Goal: Information Seeking & Learning: Learn about a topic

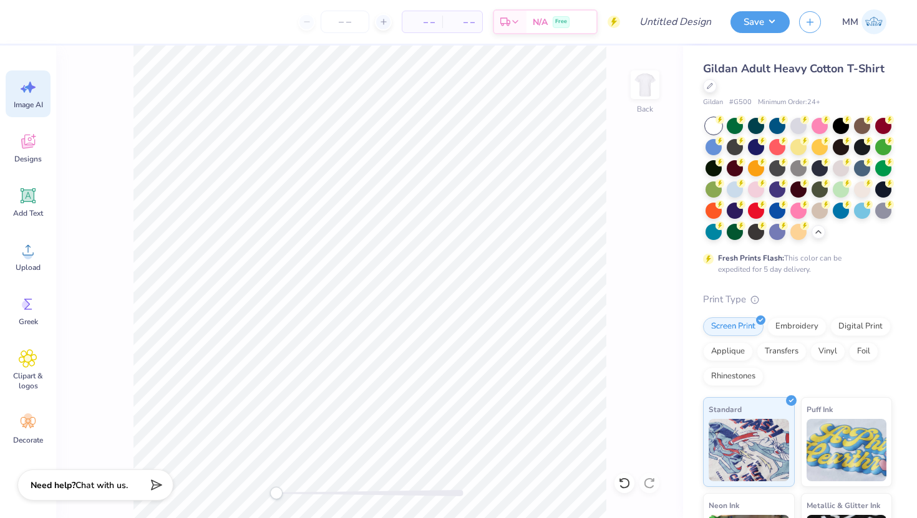
click at [21, 105] on span "Image AI" at bounding box center [28, 105] width 29 height 10
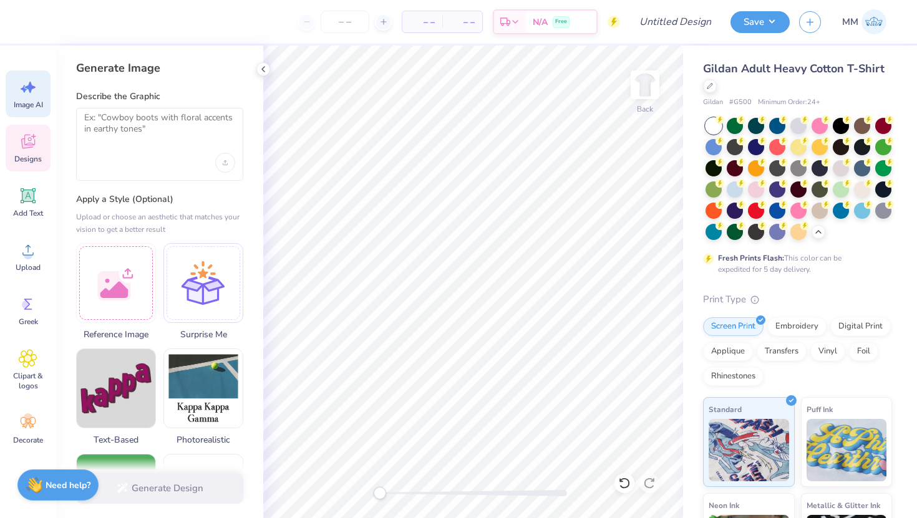
click at [24, 138] on icon at bounding box center [28, 142] width 14 height 14
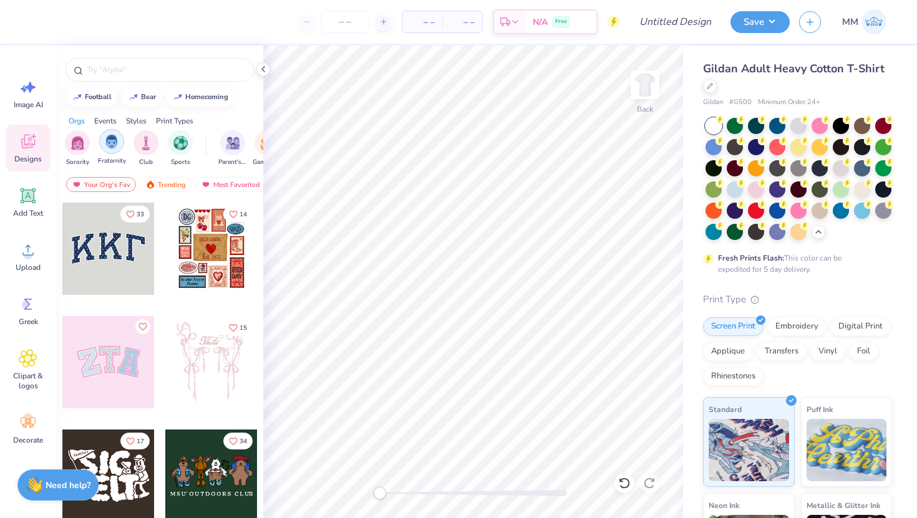
click at [105, 143] on img "filter for Fraternity" at bounding box center [112, 142] width 14 height 14
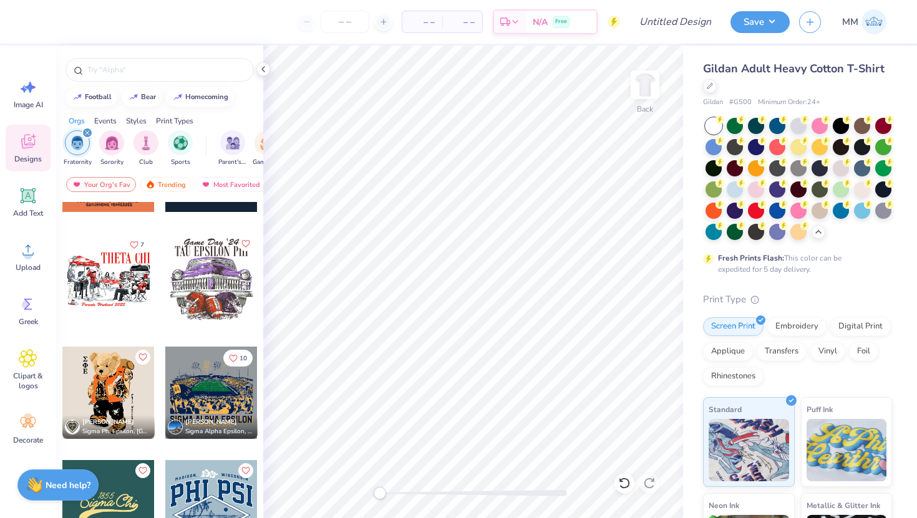
scroll to position [198, 0]
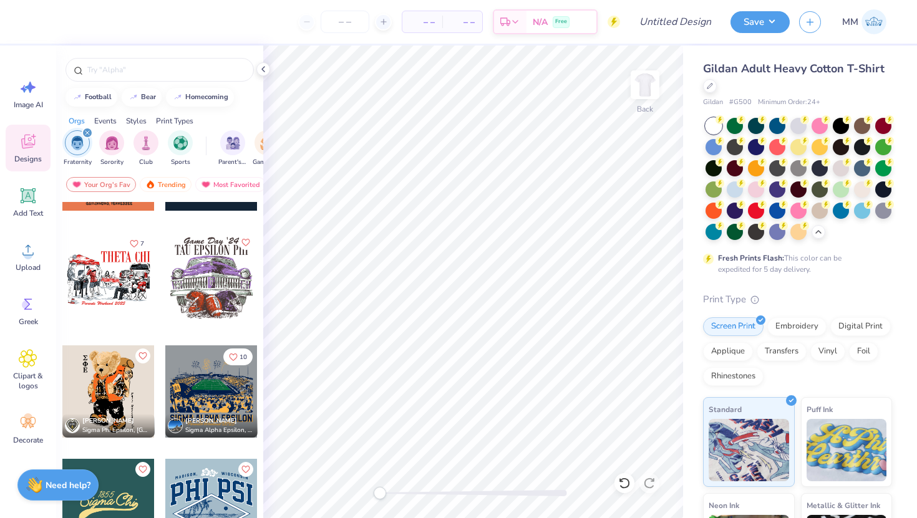
click at [85, 129] on div "filter for Fraternity" at bounding box center [87, 132] width 11 height 11
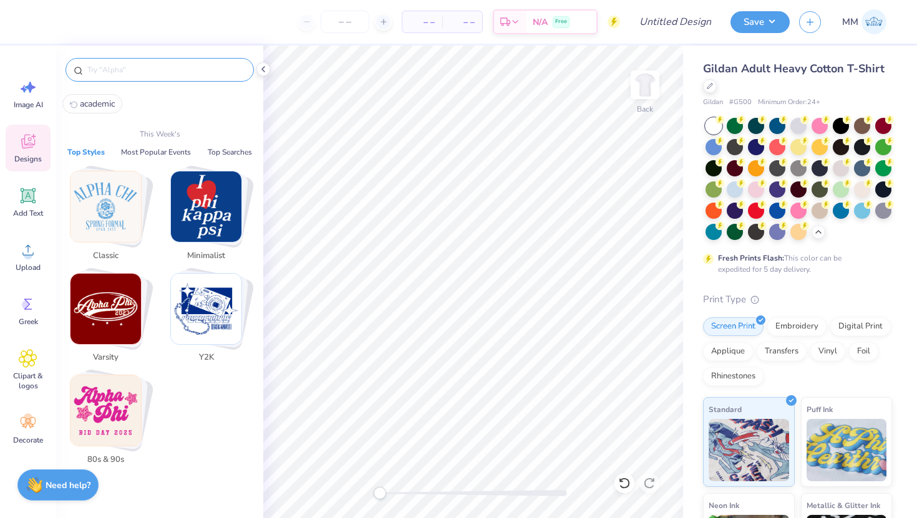
click at [136, 74] on input "text" at bounding box center [166, 70] width 160 height 12
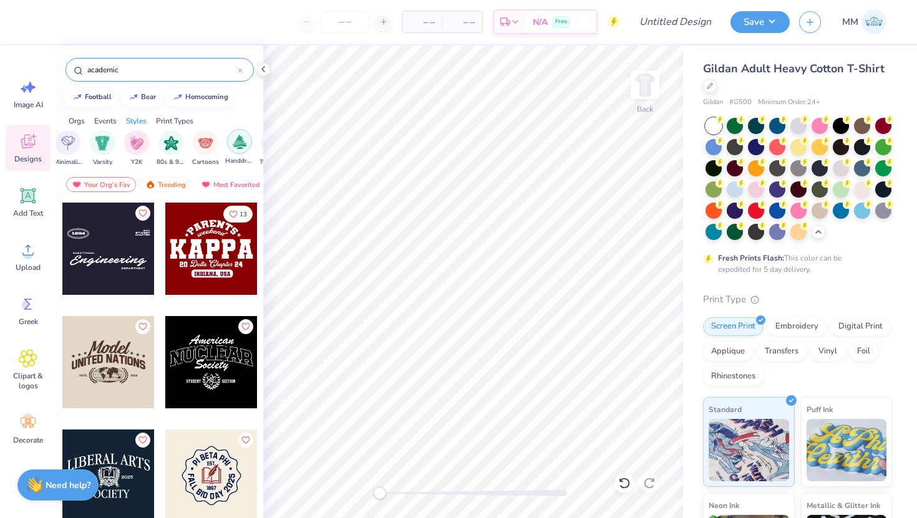
scroll to position [0, 693]
type input "academic"
click at [205, 143] on img "filter for Cartoons" at bounding box center [209, 142] width 14 height 14
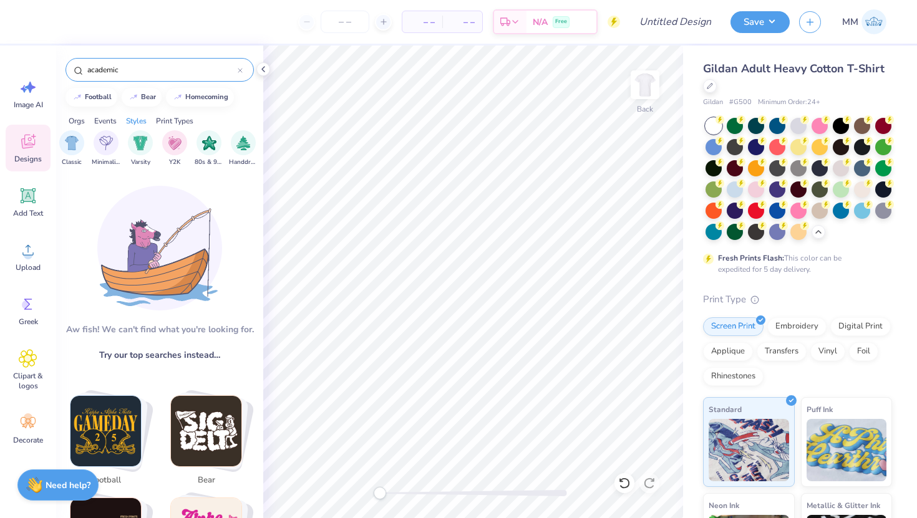
click at [239, 69] on icon at bounding box center [240, 70] width 5 height 5
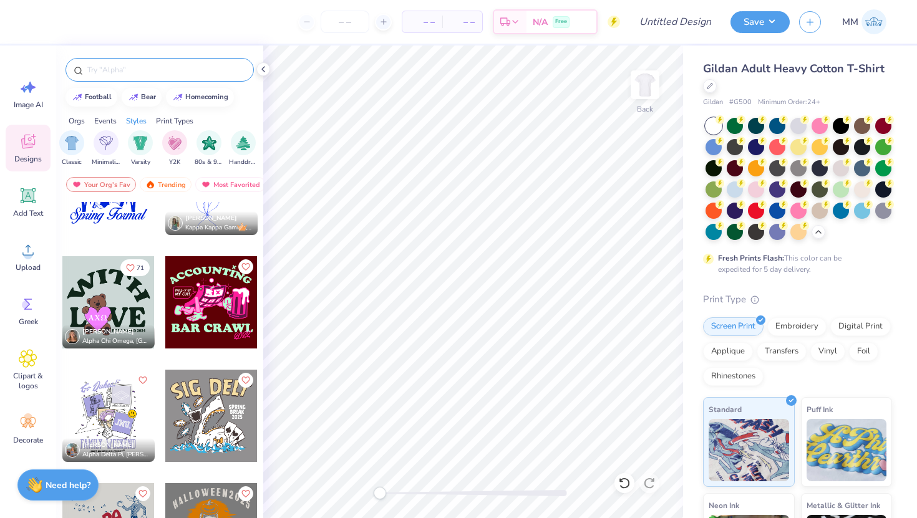
scroll to position [400, 0]
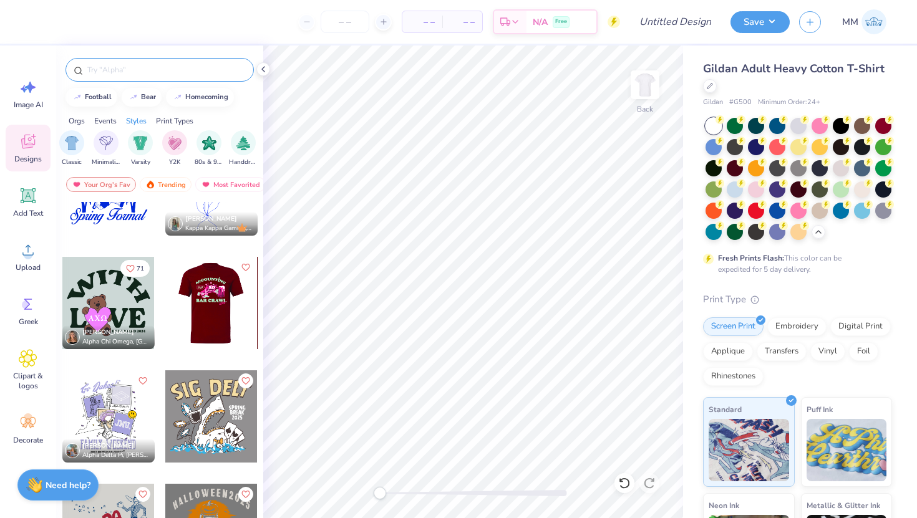
click at [222, 286] on div at bounding box center [211, 303] width 92 height 92
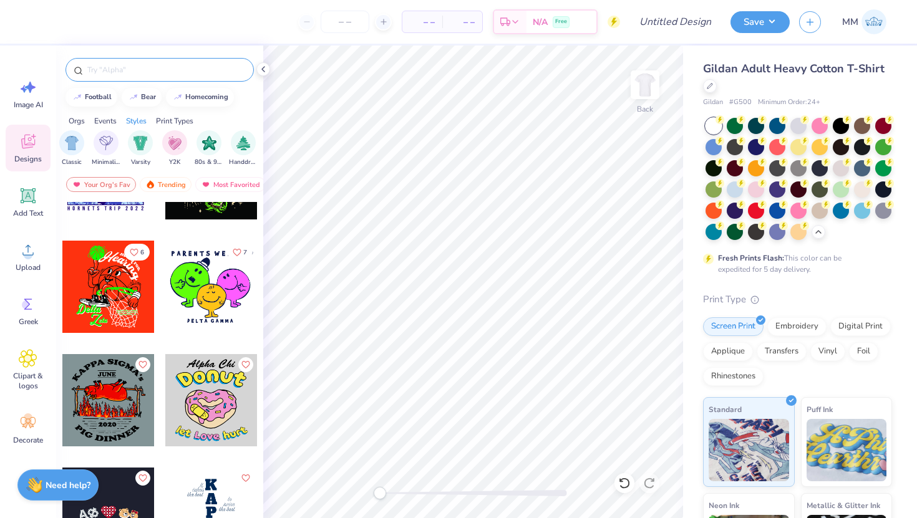
scroll to position [3166, 0]
